Goal: Task Accomplishment & Management: Use online tool/utility

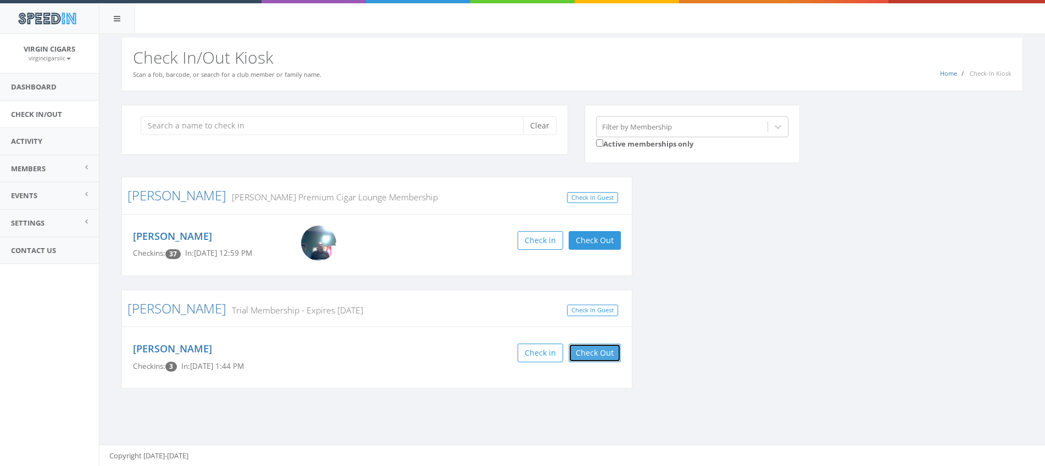
click at [594, 356] on button "Check Out" at bounding box center [594, 353] width 52 height 19
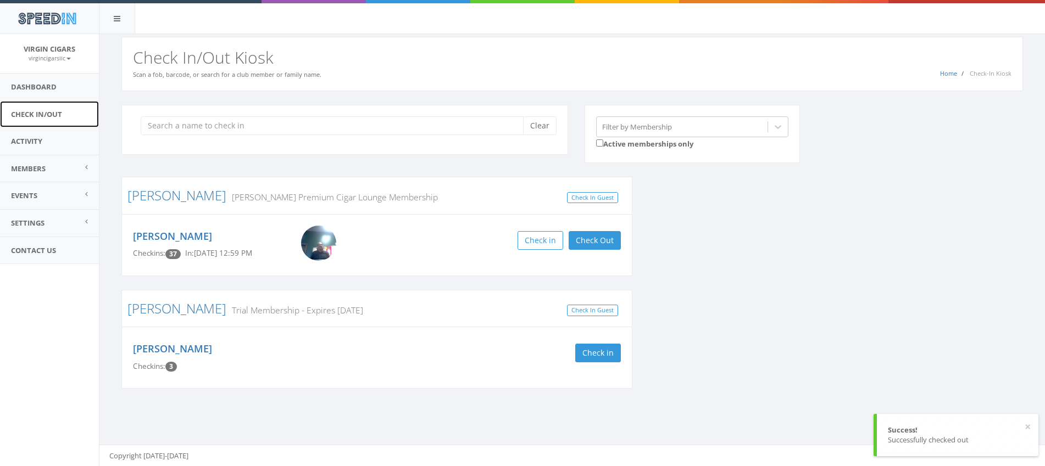
click at [25, 113] on link "Check In/Out" at bounding box center [49, 114] width 99 height 27
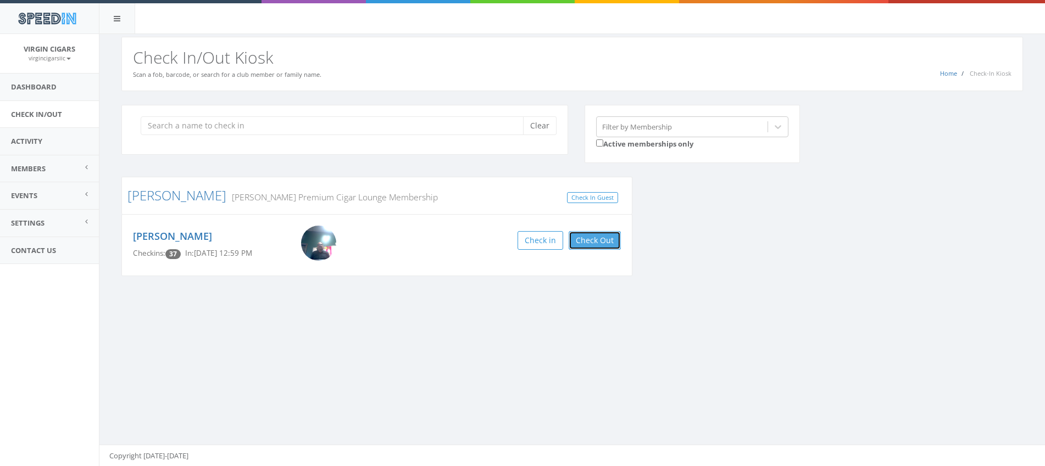
click at [589, 241] on button "Check Out" at bounding box center [594, 240] width 52 height 19
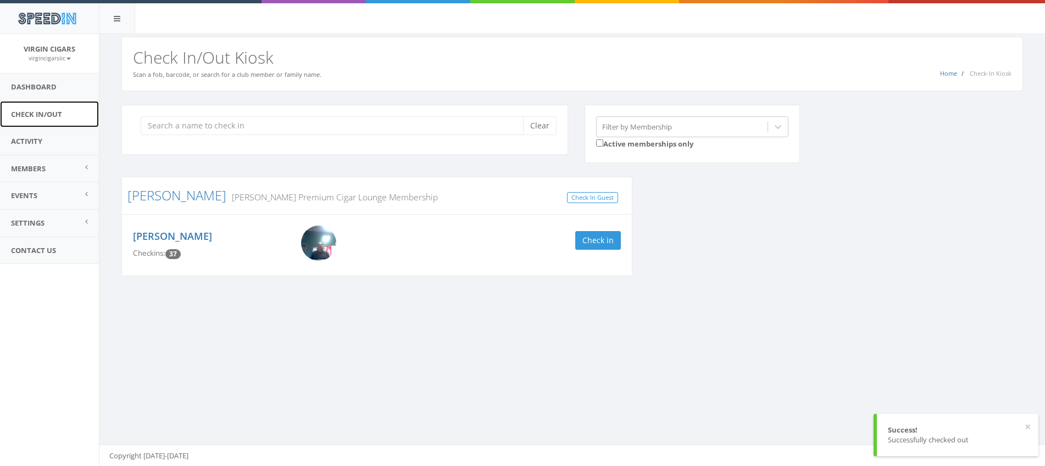
click at [44, 114] on link "Check In/Out" at bounding box center [49, 114] width 99 height 27
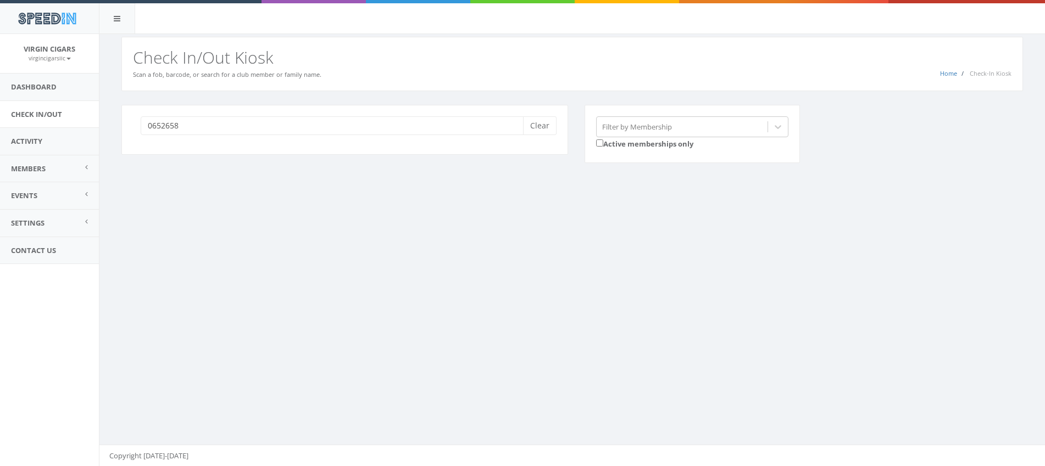
type input "06526588"
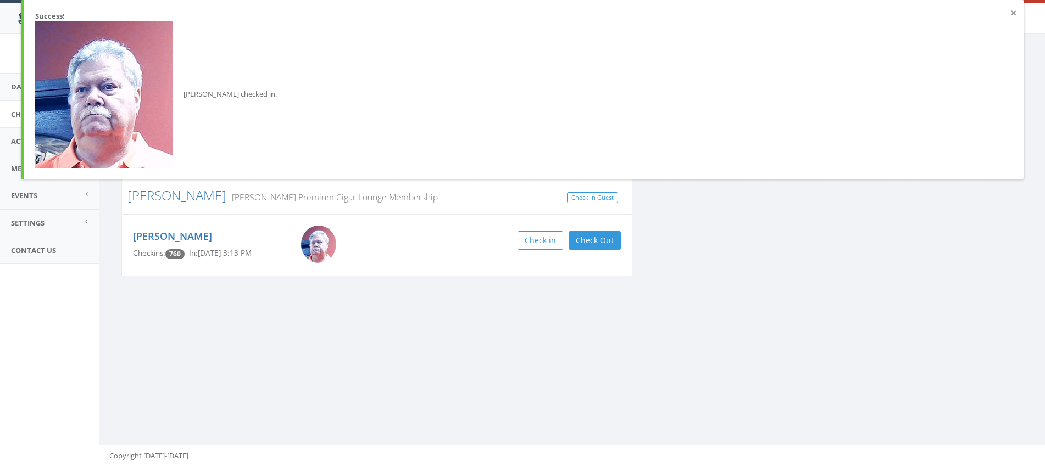
click at [1014, 10] on button "×" at bounding box center [1013, 13] width 6 height 11
